Goal: Check status: Check status

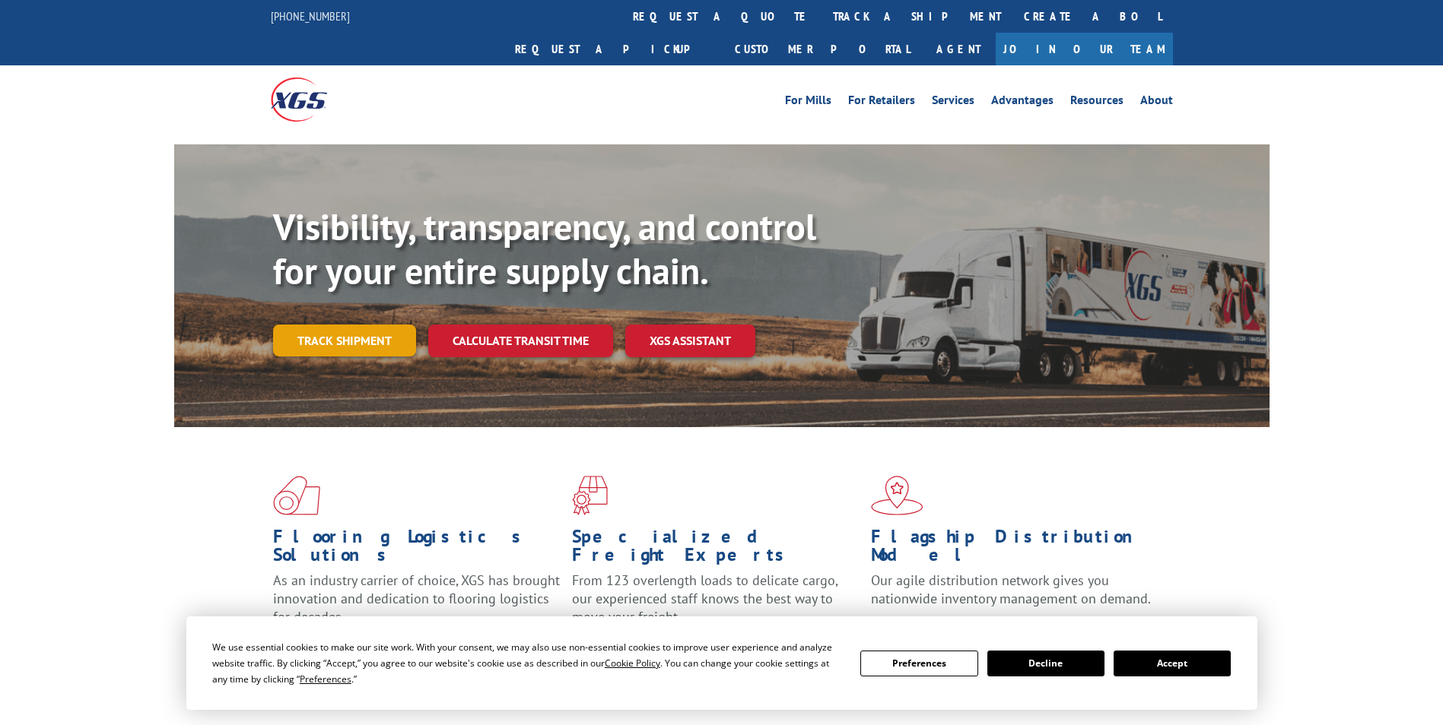
click at [351, 325] on link "Track shipment" at bounding box center [344, 341] width 143 height 32
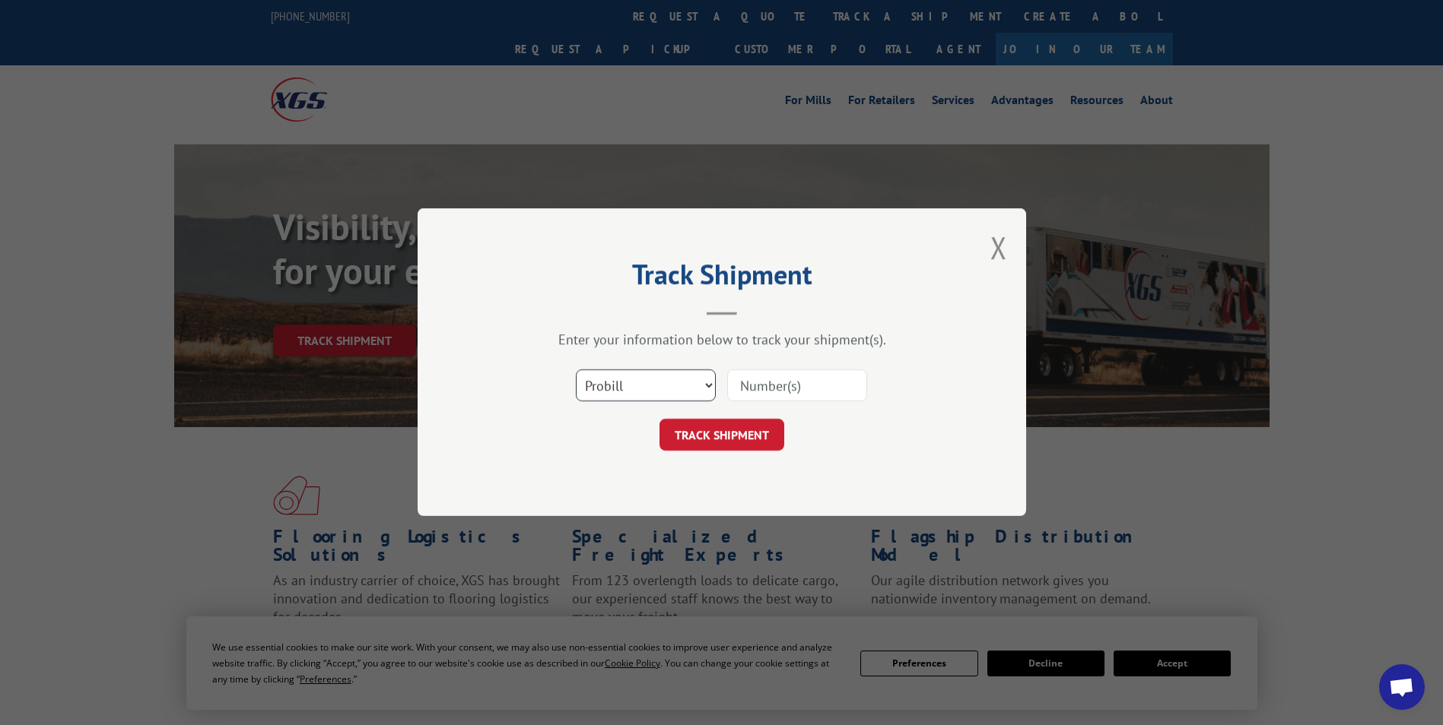
click at [601, 373] on select "Select category... Probill BOL PO" at bounding box center [646, 386] width 140 height 32
select select "po"
click at [576, 370] on select "Select category... Probill BOL PO" at bounding box center [646, 386] width 140 height 32
click at [760, 379] on input at bounding box center [797, 386] width 140 height 32
paste input "24533279"
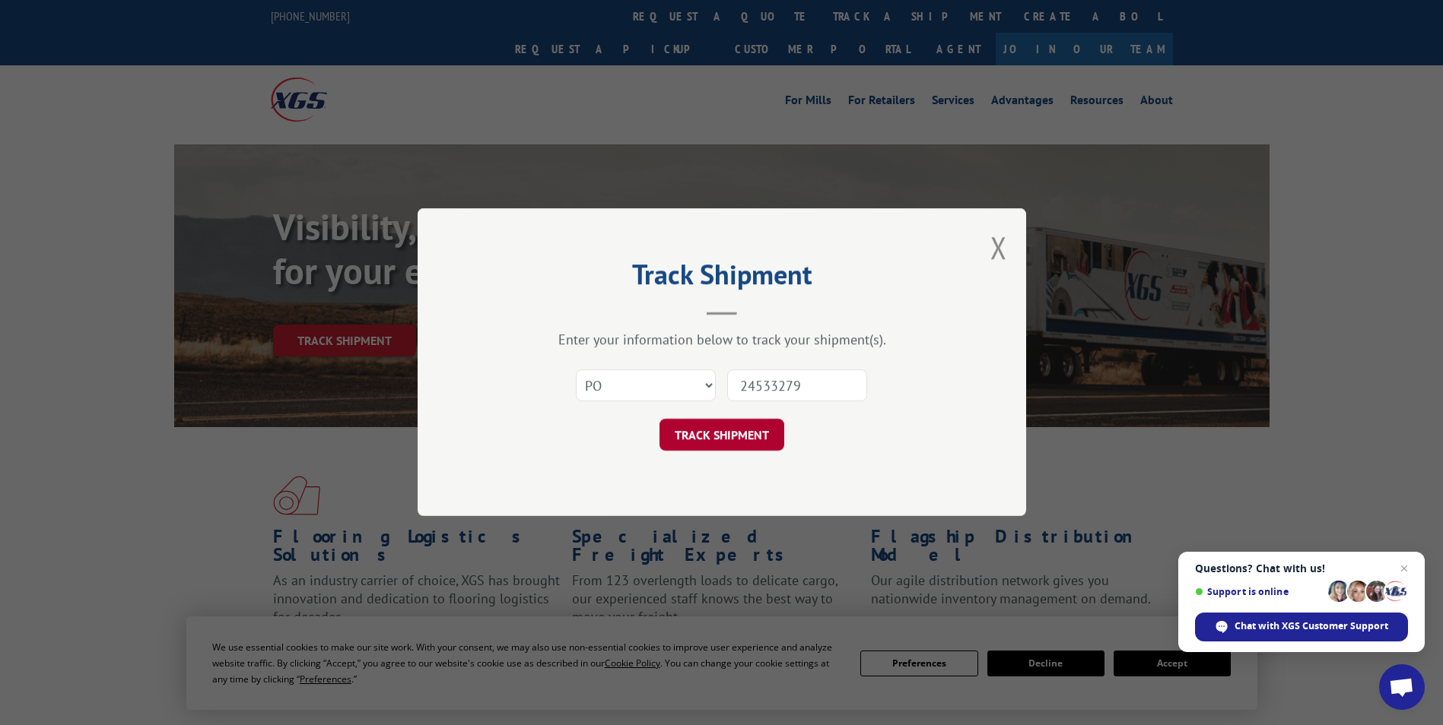
type input "24533279"
click at [732, 430] on button "TRACK SHIPMENT" at bounding box center [721, 436] width 125 height 32
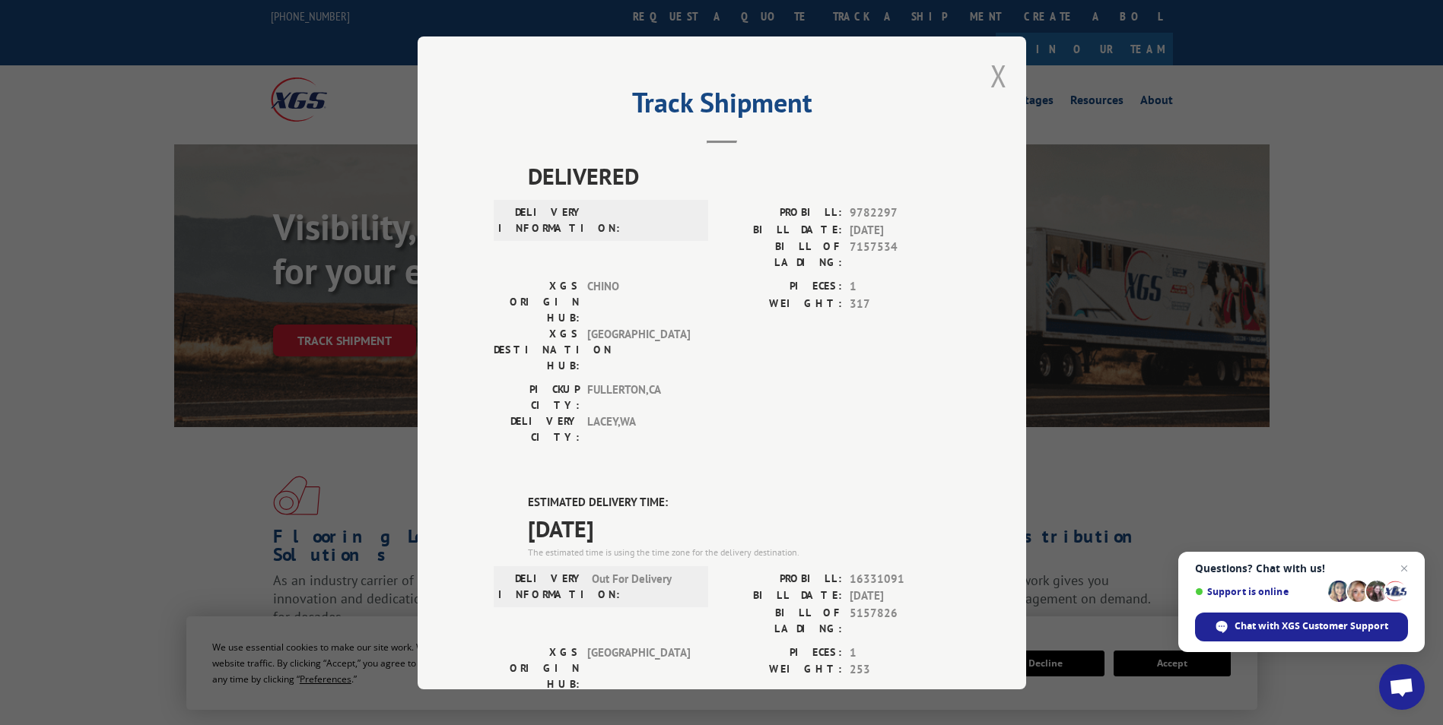
click at [999, 81] on button "Close modal" at bounding box center [998, 76] width 17 height 40
